Goal: Navigation & Orientation: Find specific page/section

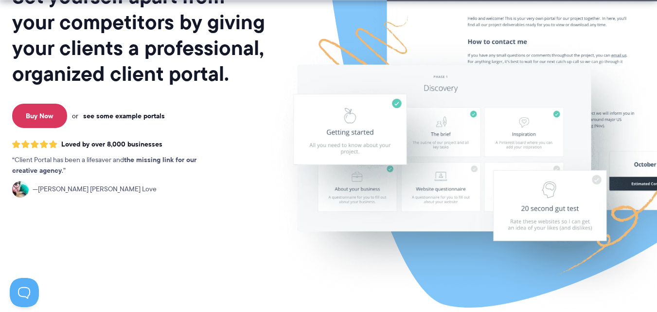
click at [133, 117] on link "see some example portals" at bounding box center [124, 115] width 82 height 9
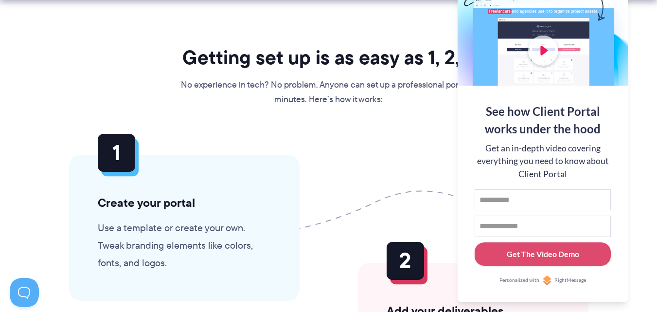
scroll to position [2259, 0]
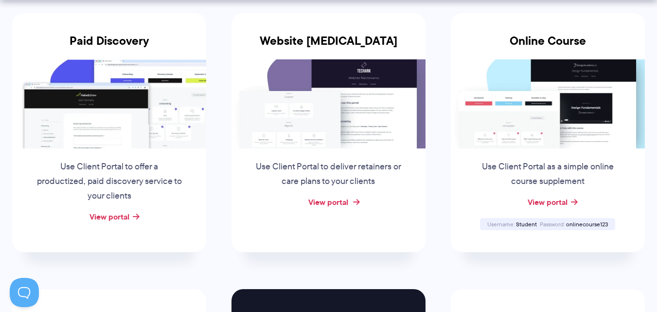
click at [330, 203] on link "View portal" at bounding box center [328, 202] width 40 height 12
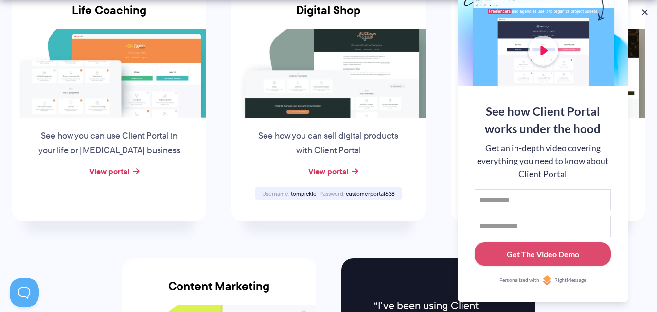
scroll to position [790, 0]
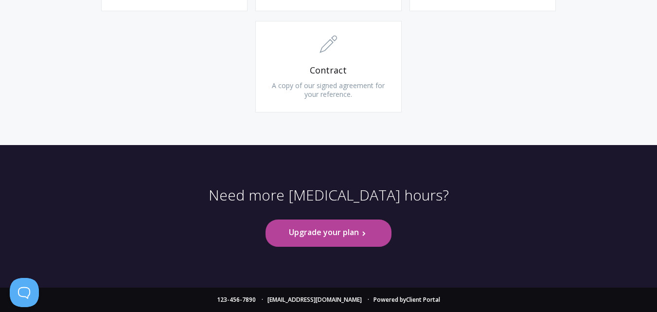
scroll to position [1072, 0]
